Goal: Task Accomplishment & Management: Manage account settings

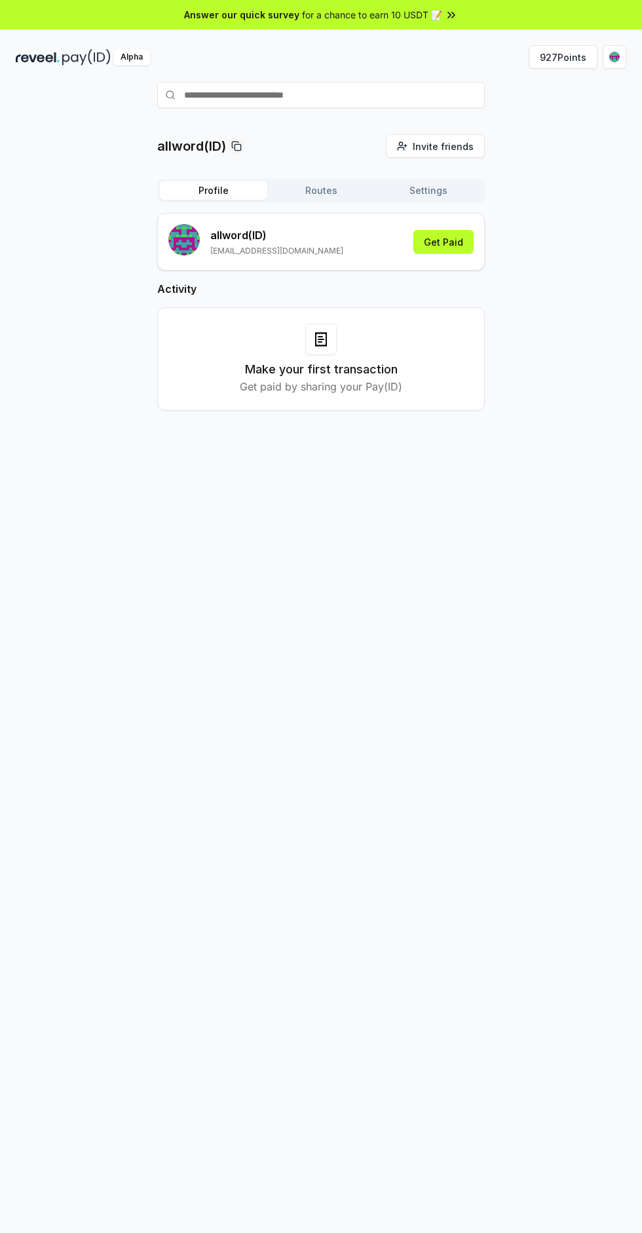
click at [570, 54] on button "927 Points" at bounding box center [563, 57] width 69 height 24
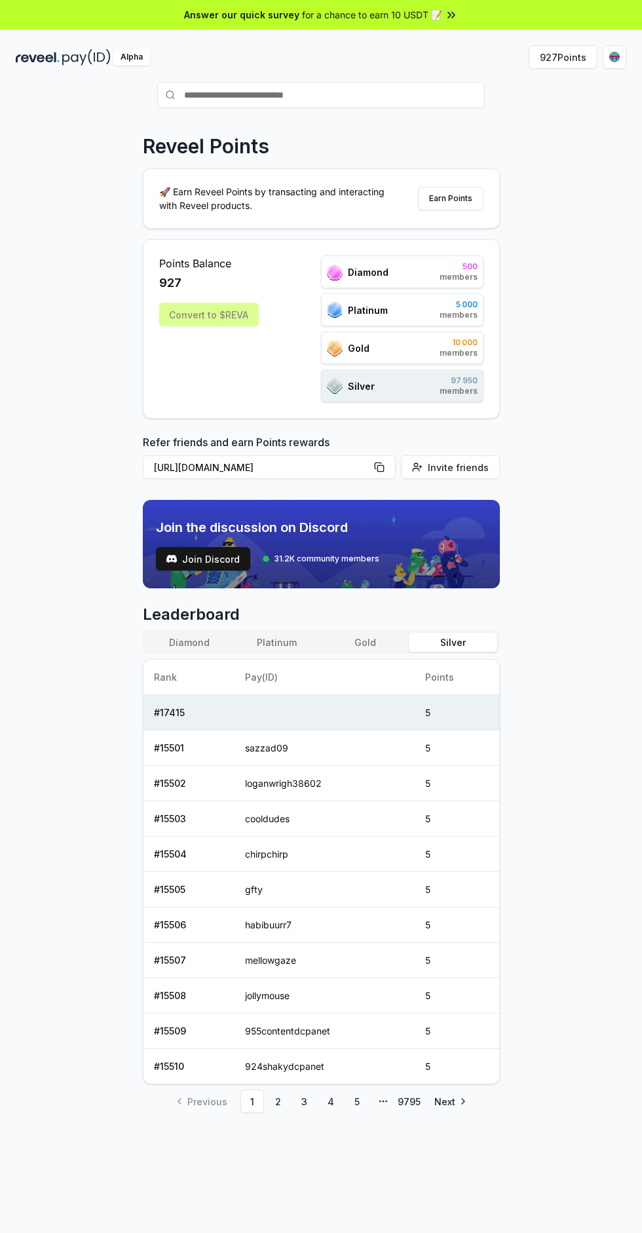
click at [233, 312] on div "Convert to $REVA" at bounding box center [209, 315] width 100 height 24
click at [615, 56] on html "Answer our quick survey for a chance to earn 10 USDT 📝 Alpha 927 Points Reveel …" at bounding box center [321, 616] width 642 height 1233
click at [565, 139] on div "View Profile" at bounding box center [552, 142] width 145 height 22
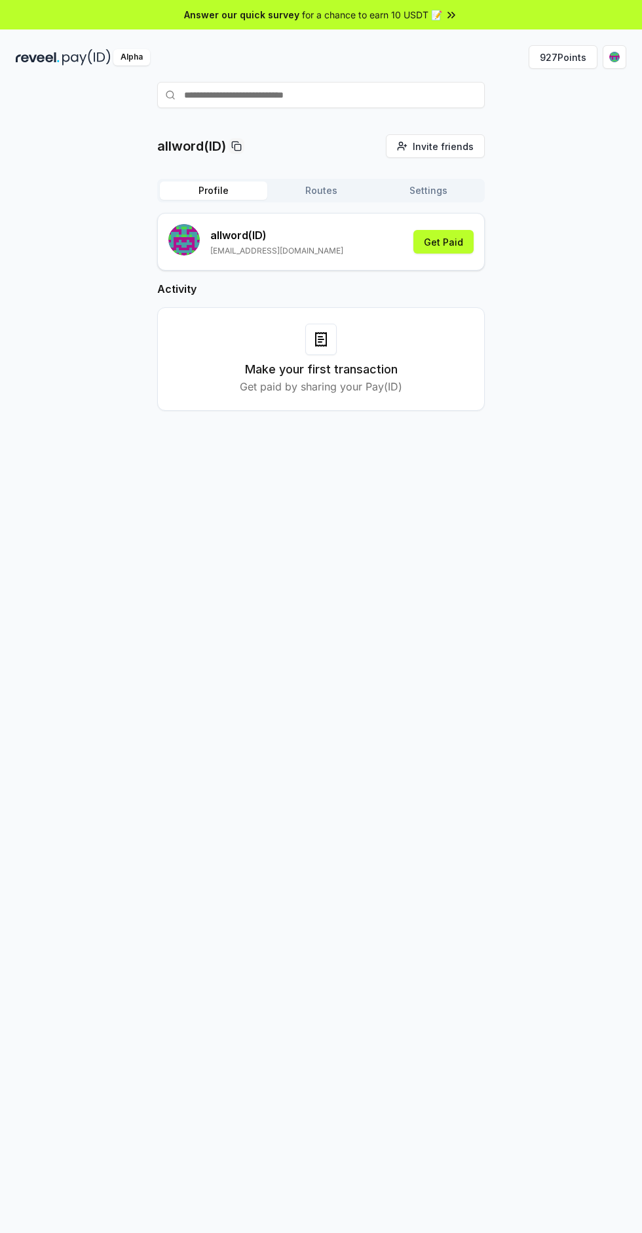
click at [463, 238] on button "Get Paid" at bounding box center [443, 242] width 60 height 24
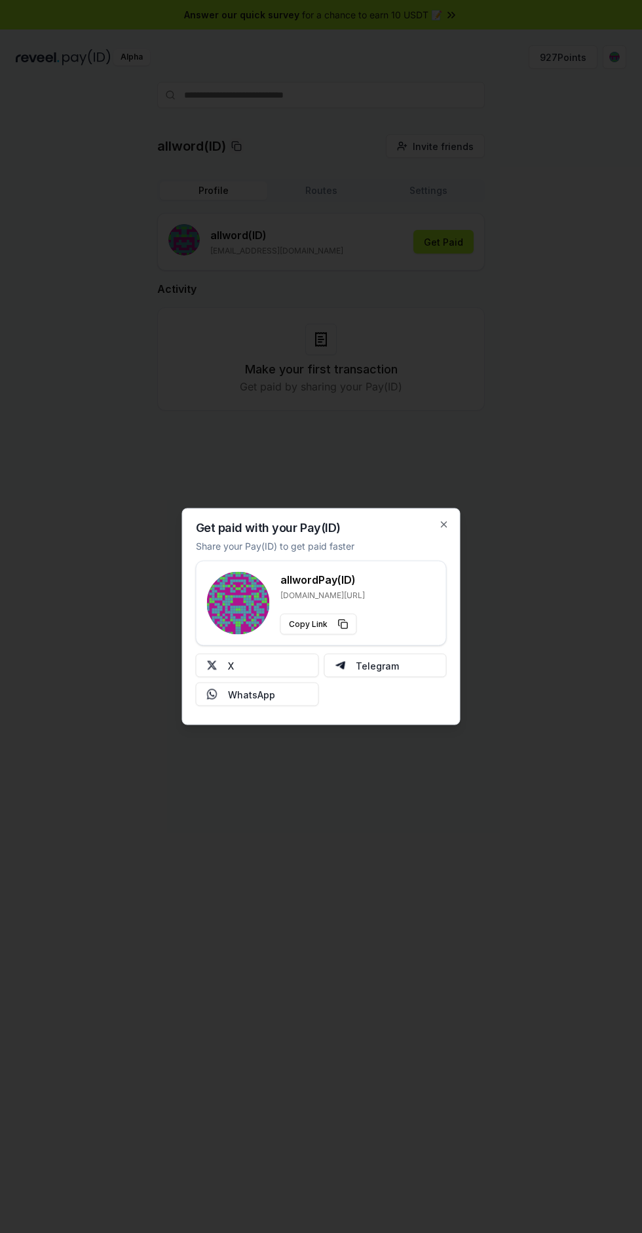
click at [284, 672] on button "X" at bounding box center [257, 666] width 123 height 24
click at [444, 524] on icon "button" at bounding box center [444, 524] width 5 height 5
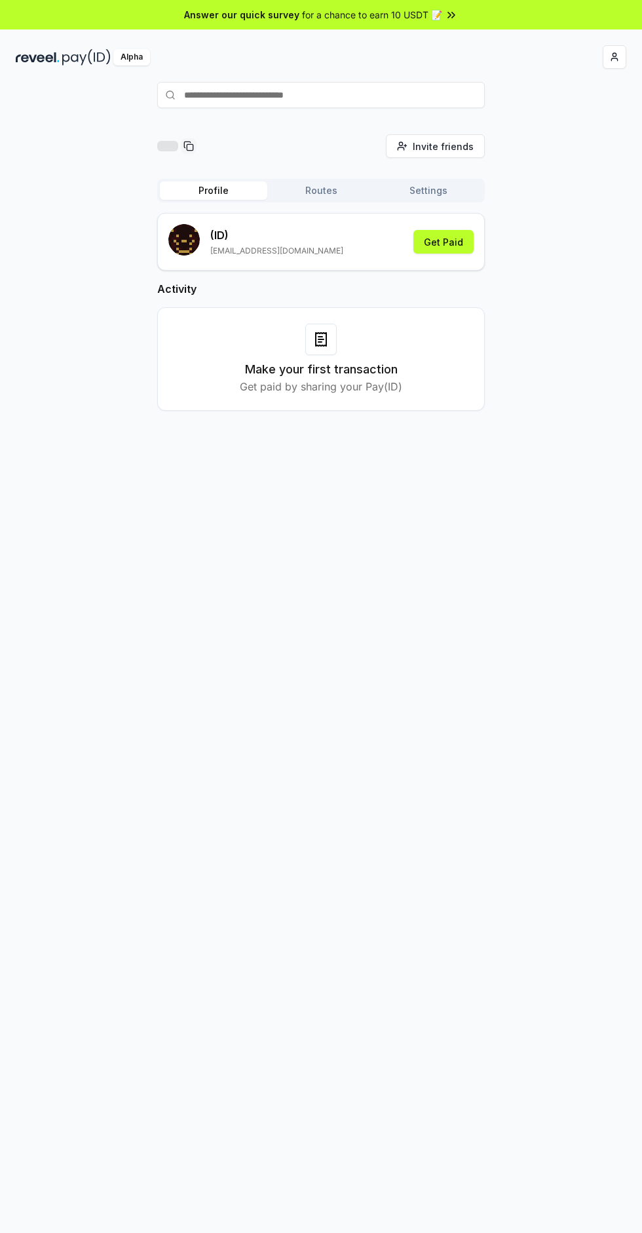
click at [347, 360] on h3 "Make your first transaction" at bounding box center [321, 369] width 153 height 18
click at [332, 341] on div at bounding box center [320, 339] width 31 height 31
click at [335, 186] on button "Routes" at bounding box center [320, 190] width 107 height 18
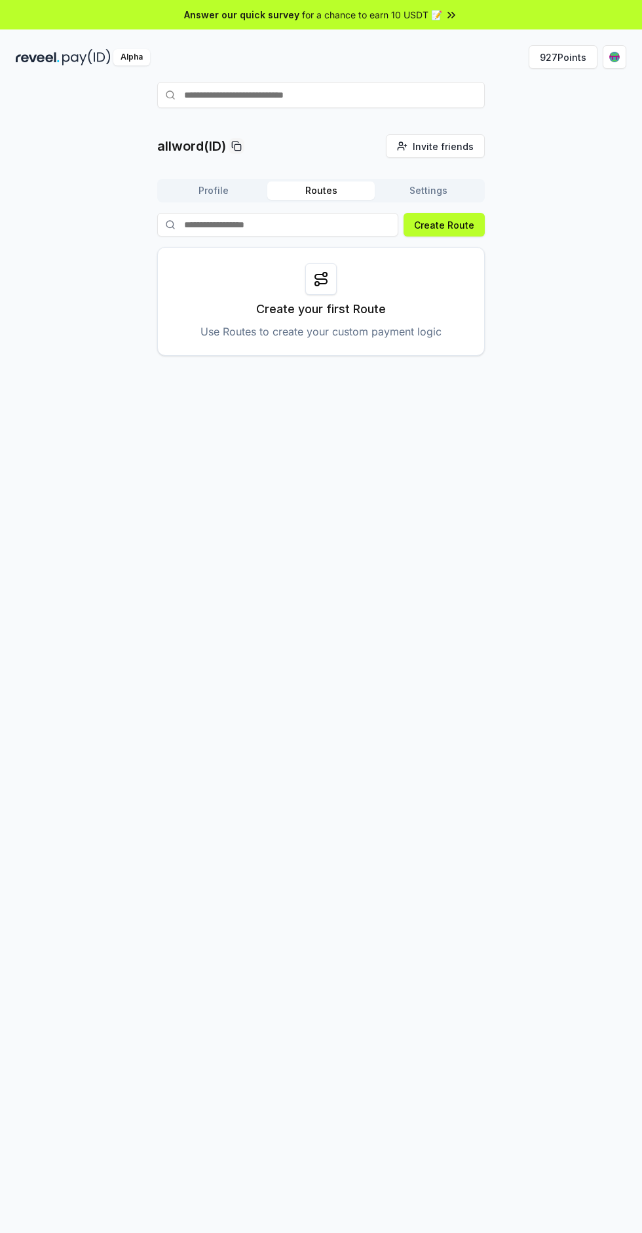
click at [457, 188] on button "Settings" at bounding box center [428, 190] width 107 height 18
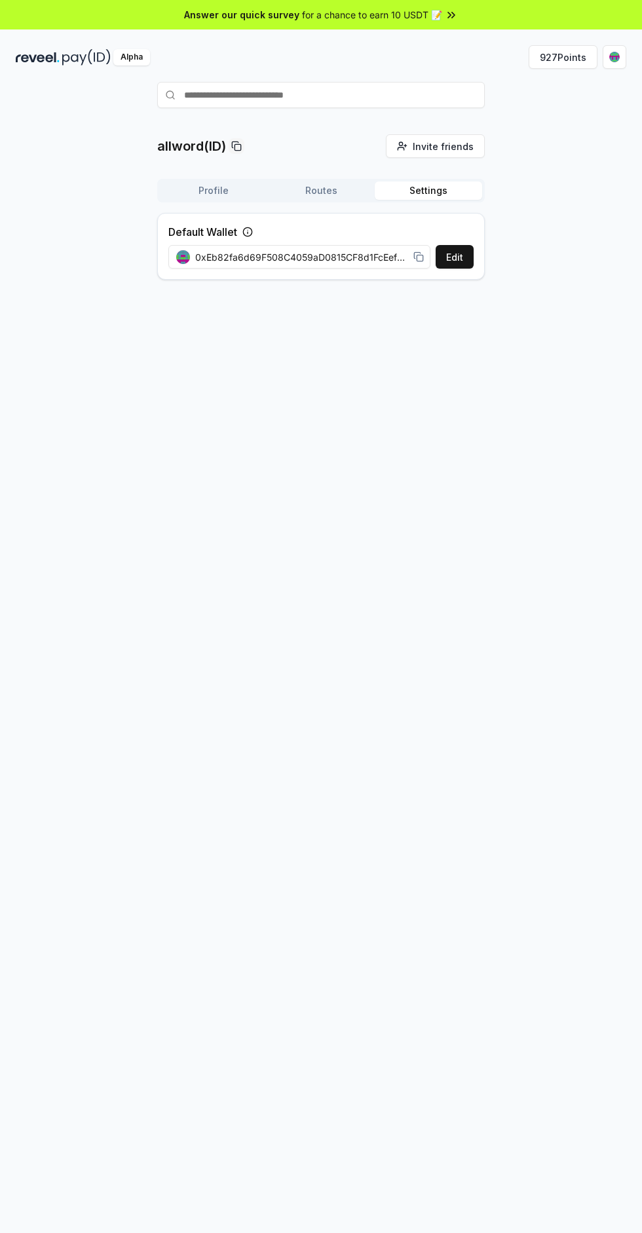
click at [223, 188] on button "Profile" at bounding box center [213, 190] width 107 height 18
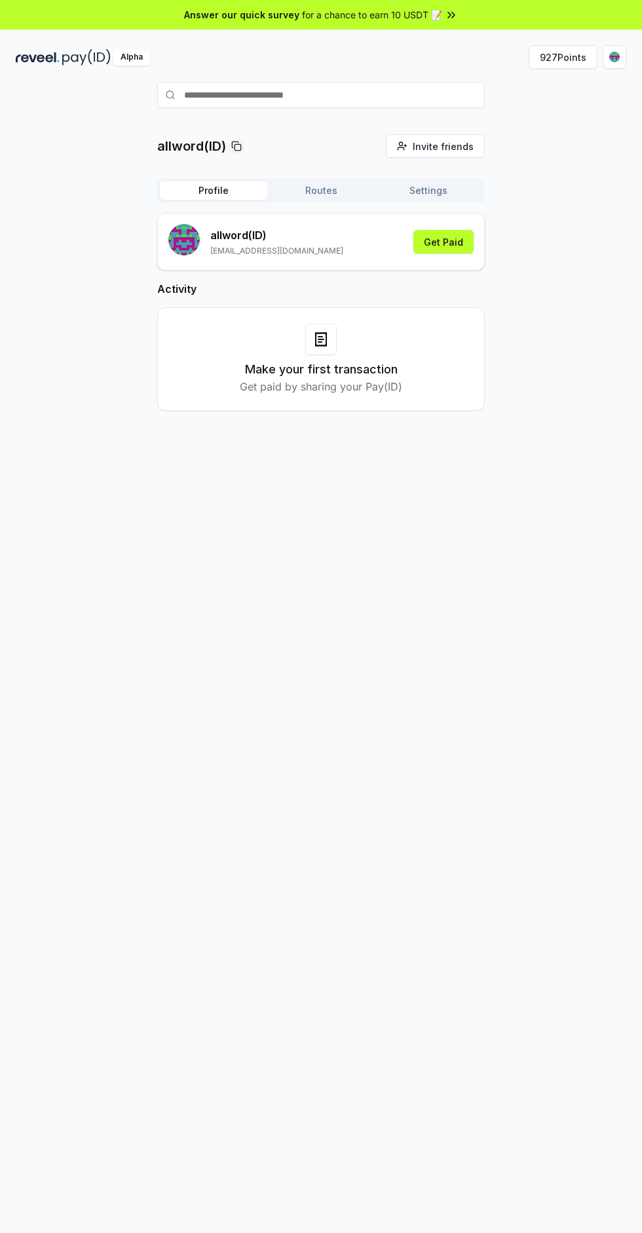
click at [615, 56] on html "Answer our quick survey for a chance to earn 10 USDT 📝 Alpha 927 Points allword…" at bounding box center [321, 616] width 642 height 1233
click at [520, 556] on html "Answer our quick survey for a chance to earn 10 USDT 📝 Alpha 927 Points allword…" at bounding box center [321, 616] width 642 height 1233
